Goal: Information Seeking & Learning: Learn about a topic

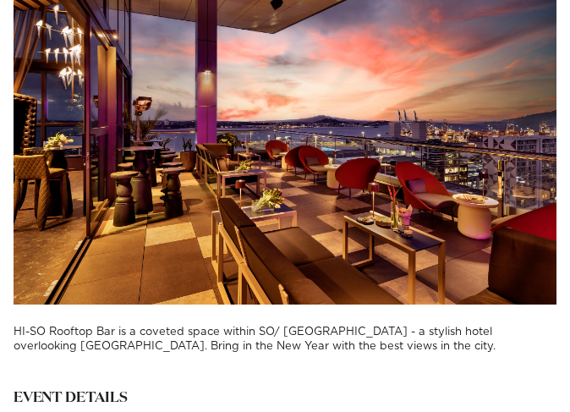
scroll to position [6009, 0]
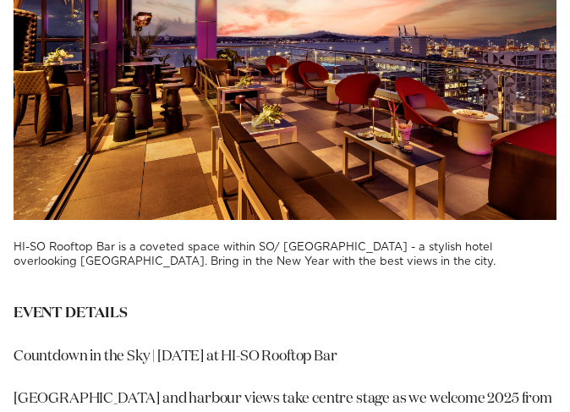
click at [175, 240] on h3 "HI-SO Rooftop Bar is a coveted space within SO/ [GEOGRAPHIC_DATA] - a stylish h…" at bounding box center [285, 255] width 543 height 30
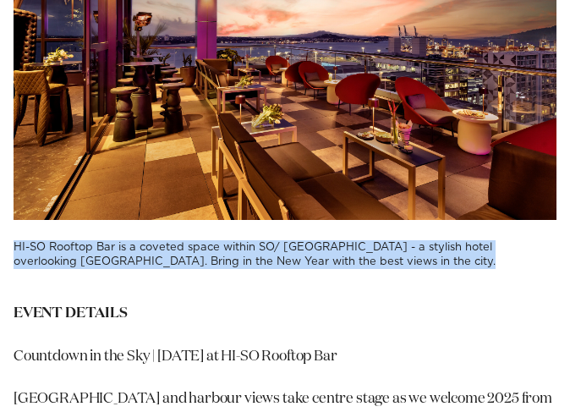
click at [175, 240] on h3 "HI-SO Rooftop Bar is a coveted space within SO/ [GEOGRAPHIC_DATA] - a stylish h…" at bounding box center [285, 255] width 543 height 30
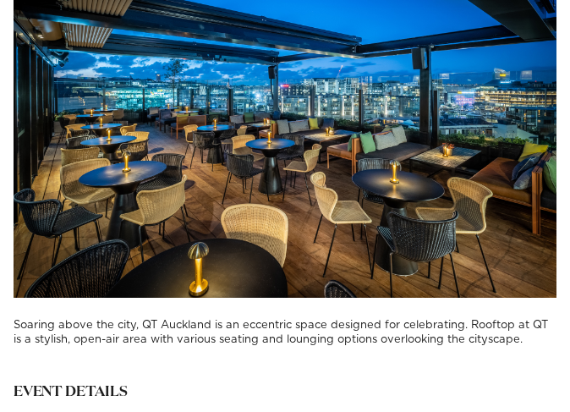
scroll to position [7109, 0]
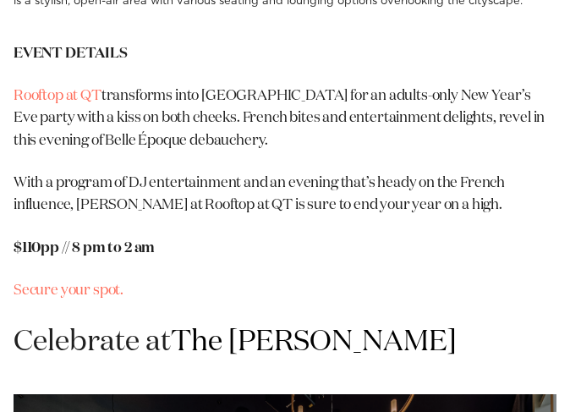
click at [121, 241] on strong "$110pp // 8 pm to 2 am" at bounding box center [84, 248] width 141 height 14
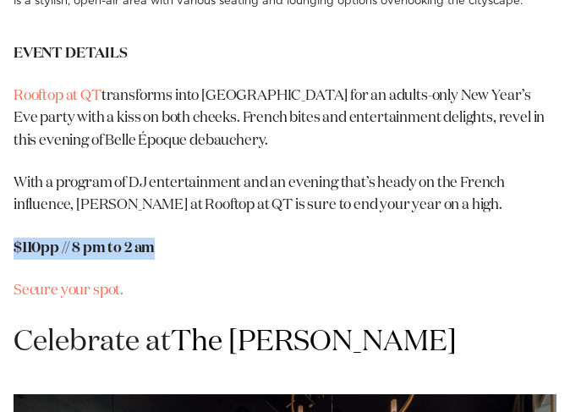
click at [121, 241] on strong "$110pp // 8 pm to 2 am" at bounding box center [84, 248] width 141 height 14
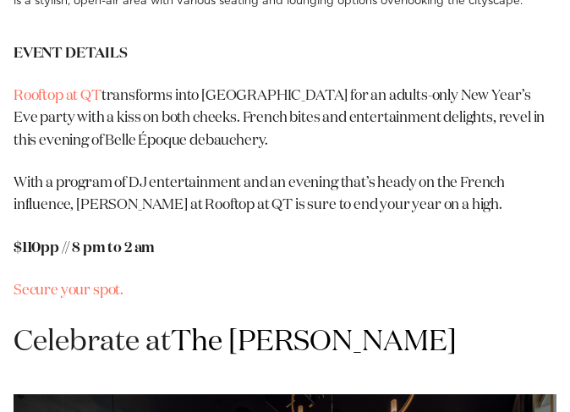
click at [185, 173] on p "With a program of DJ entertainment and an evening that’s heady on the French in…" at bounding box center [285, 195] width 543 height 45
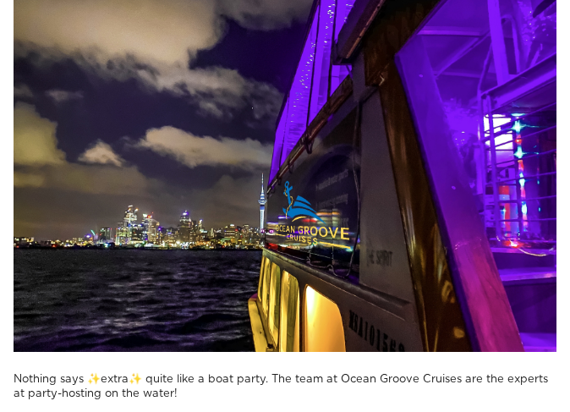
scroll to position [12694, 0]
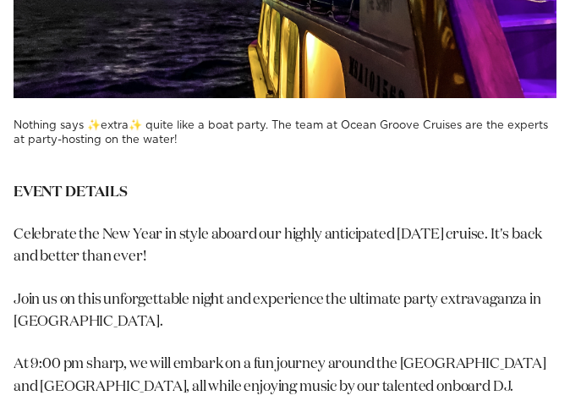
click at [200, 354] on p "At 9:00 pm sharp, we will embark on a fun journey around the [GEOGRAPHIC_DATA] …" at bounding box center [285, 376] width 543 height 45
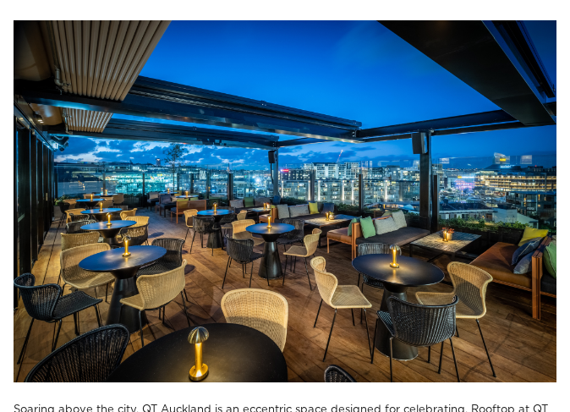
scroll to position [6939, 0]
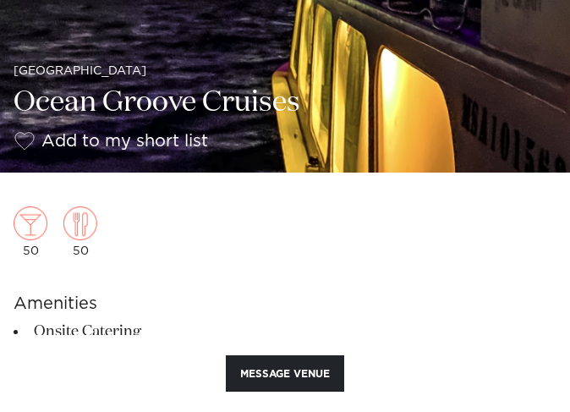
scroll to position [677, 0]
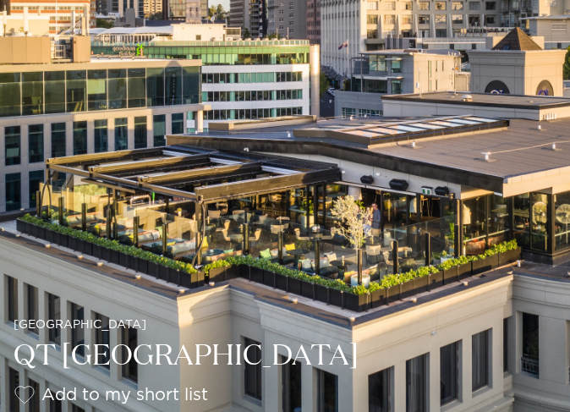
scroll to position [254, 0]
